Goal: Navigation & Orientation: Find specific page/section

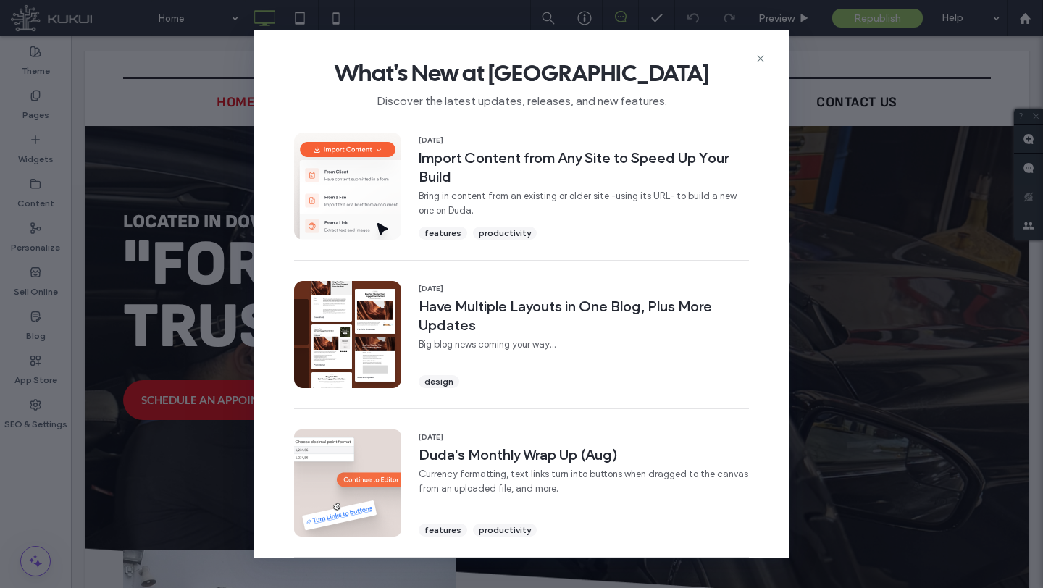
click at [767, 54] on div "What's New at [GEOGRAPHIC_DATA] Discover the latest updates, releases, and new …" at bounding box center [521, 78] width 536 height 97
click at [763, 54] on icon at bounding box center [760, 59] width 12 height 12
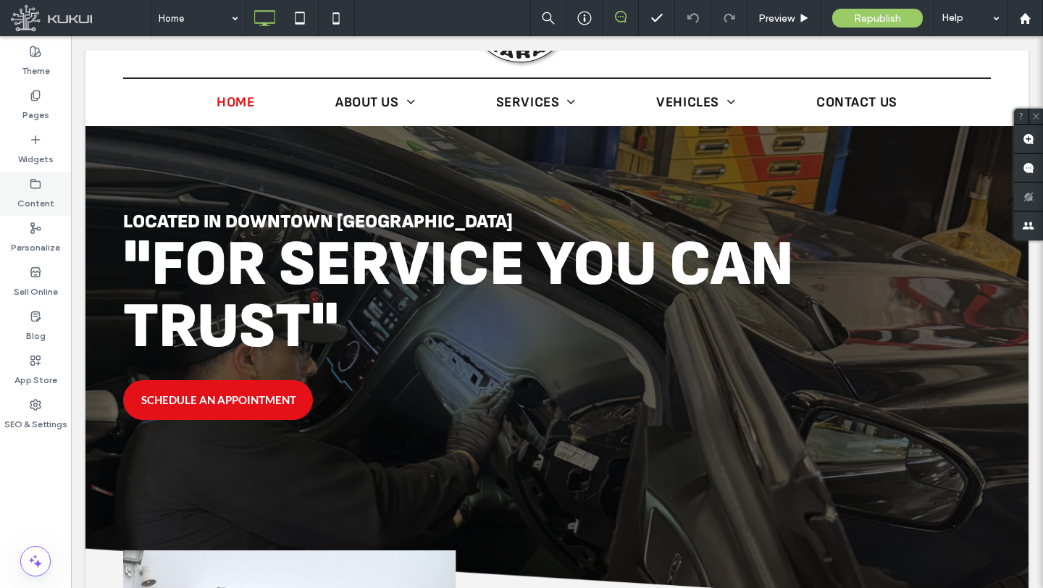
click at [51, 195] on label "Content" at bounding box center [35, 200] width 37 height 20
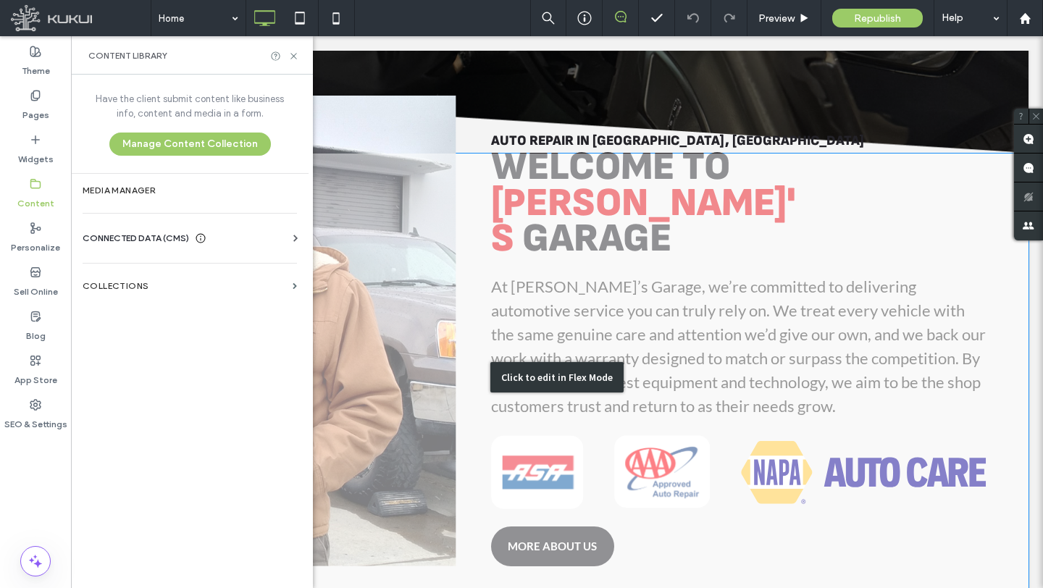
scroll to position [601, 0]
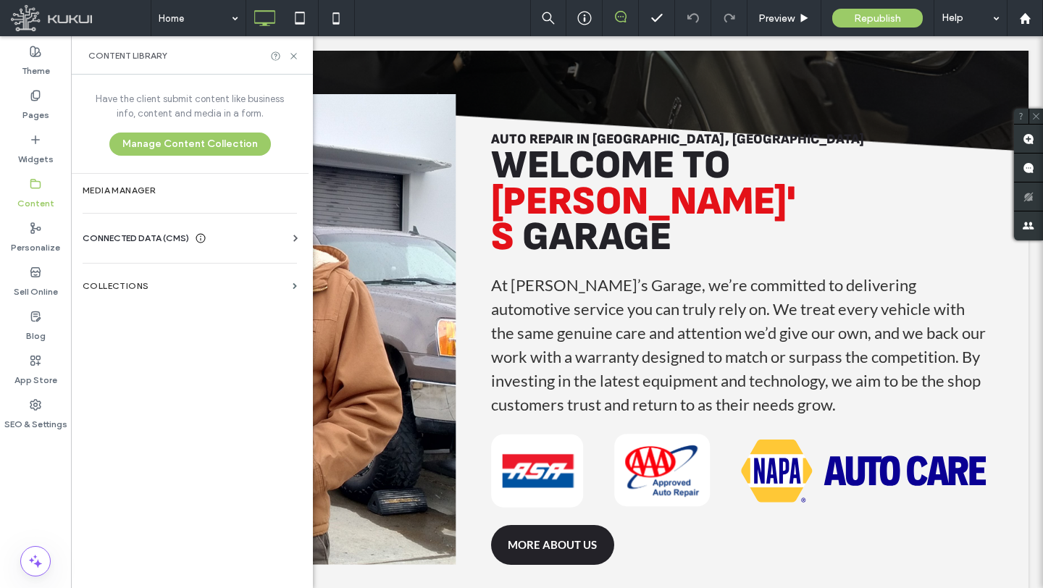
click at [296, 41] on div "Content Library" at bounding box center [192, 55] width 242 height 38
click at [292, 51] on icon at bounding box center [293, 56] width 11 height 11
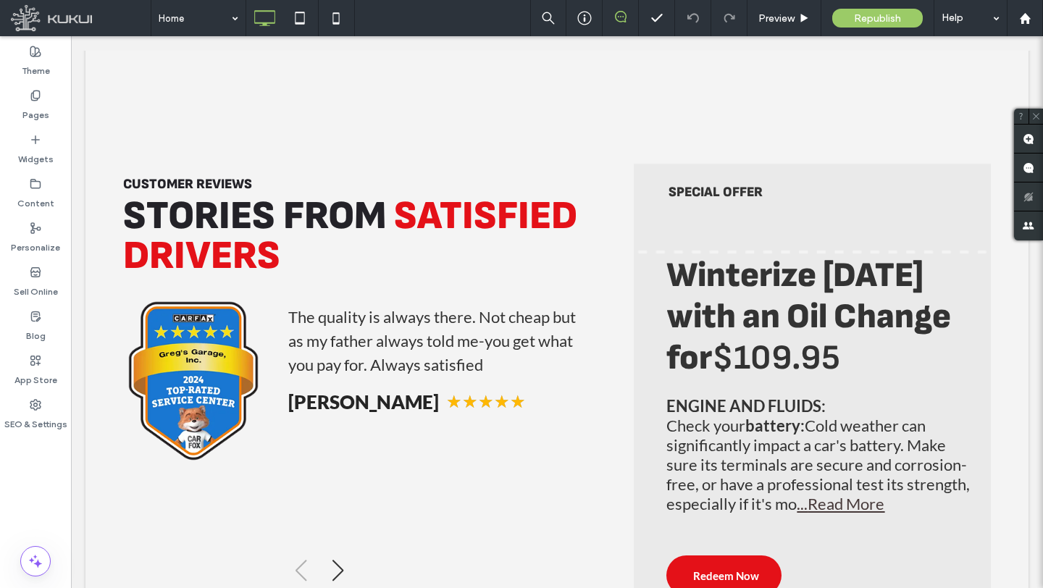
scroll to position [2987, 0]
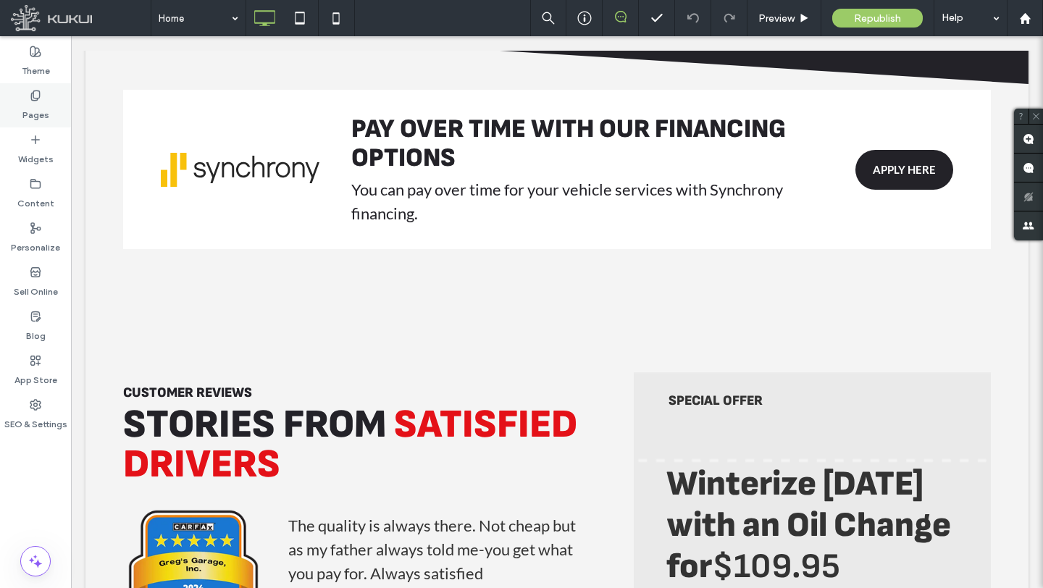
click at [30, 106] on label "Pages" at bounding box center [35, 111] width 27 height 20
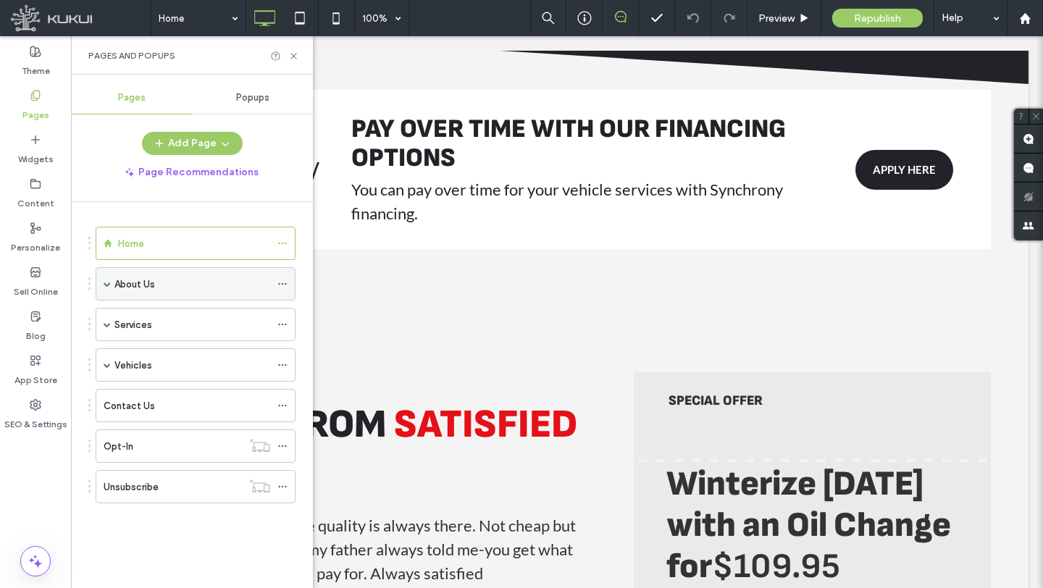
click at [114, 280] on div "About Us" at bounding box center [196, 283] width 200 height 33
click at [108, 283] on span at bounding box center [107, 283] width 7 height 7
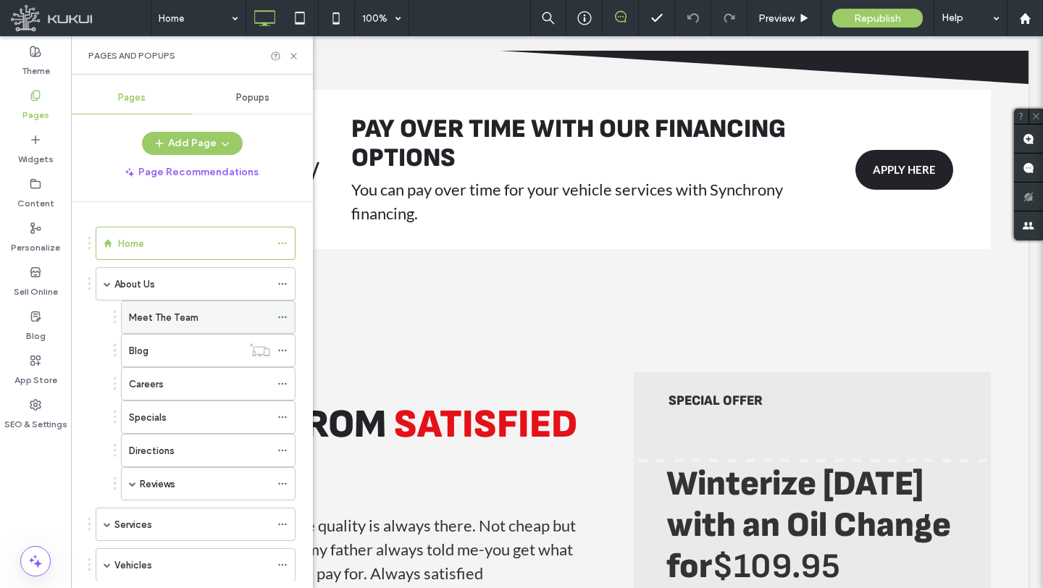
click at [167, 319] on label "Meet The Team" at bounding box center [164, 317] width 70 height 25
click at [291, 62] on div "Pages and Popups" at bounding box center [192, 55] width 242 height 38
click at [295, 59] on icon at bounding box center [293, 56] width 11 height 11
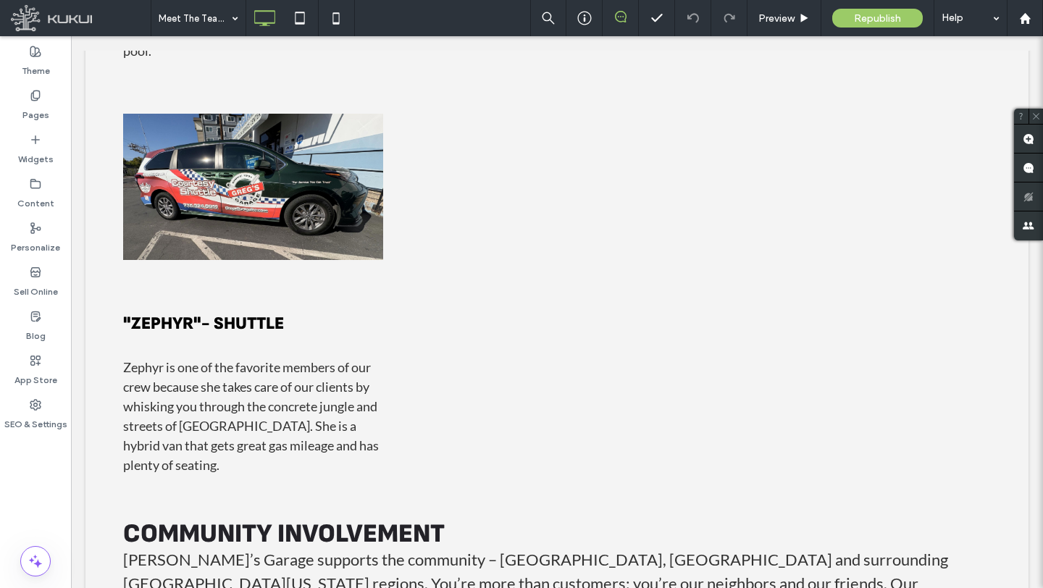
scroll to position [3459, 0]
